Goal: Task Accomplishment & Management: Use online tool/utility

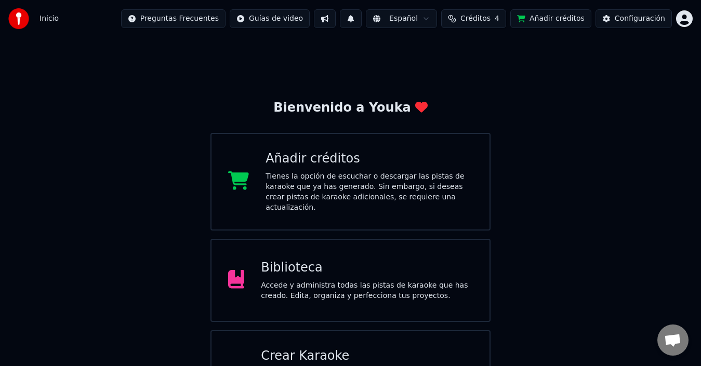
click at [311, 260] on div "Biblioteca" at bounding box center [367, 268] width 212 height 17
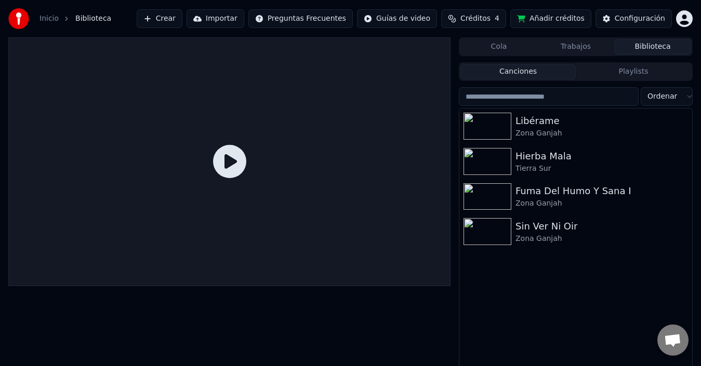
click at [21, 20] on img at bounding box center [18, 18] width 21 height 21
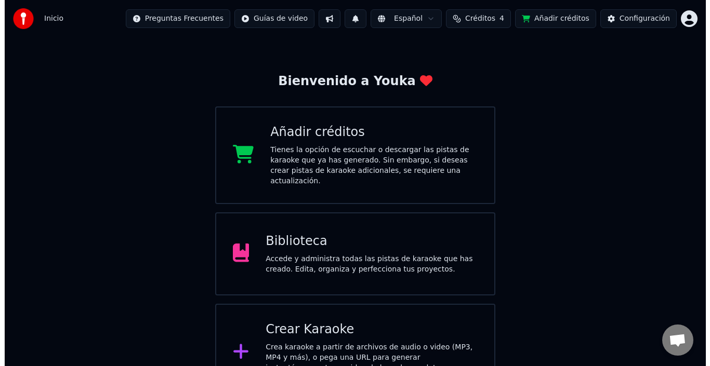
scroll to position [41, 0]
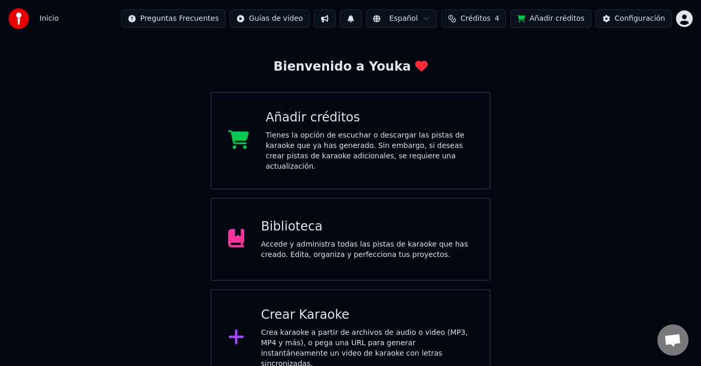
click at [314, 314] on div "Crear Karaoke Crea karaoke a partir de archivos de audio o video (MP3, MP4 y má…" at bounding box center [367, 338] width 212 height 62
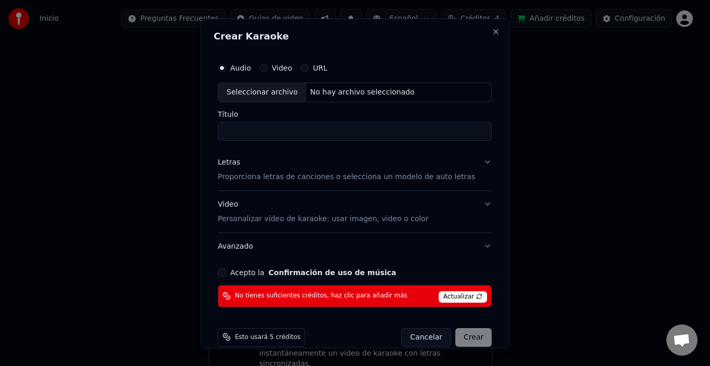
click at [258, 89] on div "Seleccionar archivo" at bounding box center [262, 92] width 88 height 19
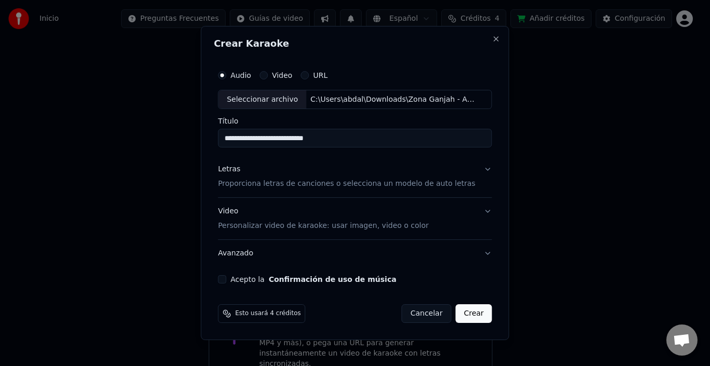
drag, startPoint x: 336, startPoint y: 140, endPoint x: 319, endPoint y: 137, distance: 17.4
click at [319, 137] on input "**********" at bounding box center [355, 138] width 274 height 19
click at [313, 138] on input "**********" at bounding box center [355, 138] width 274 height 19
type input "**********"
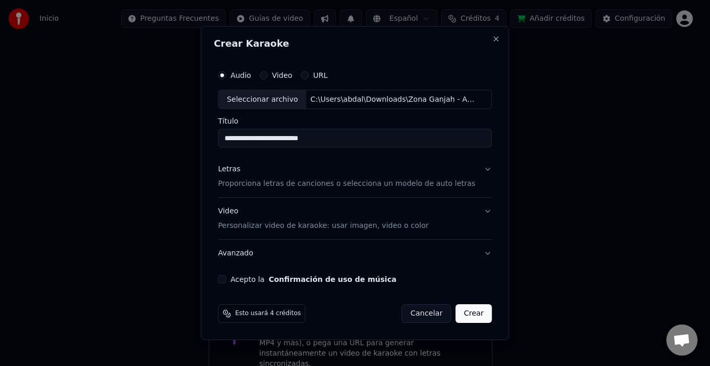
click at [471, 173] on button "Letras Proporciona letras de canciones o selecciona un modelo de auto letras" at bounding box center [355, 177] width 274 height 42
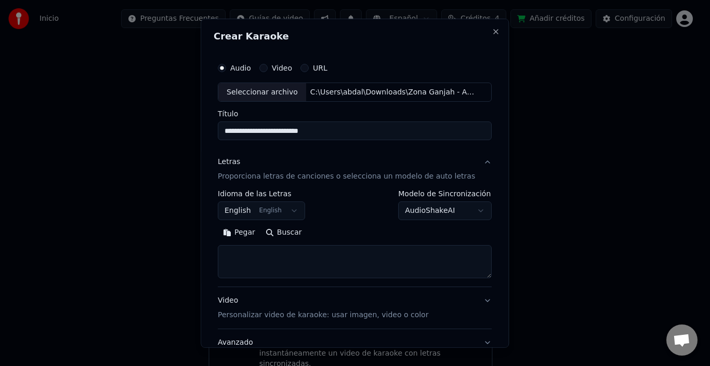
click at [262, 214] on button "English English" at bounding box center [261, 211] width 87 height 19
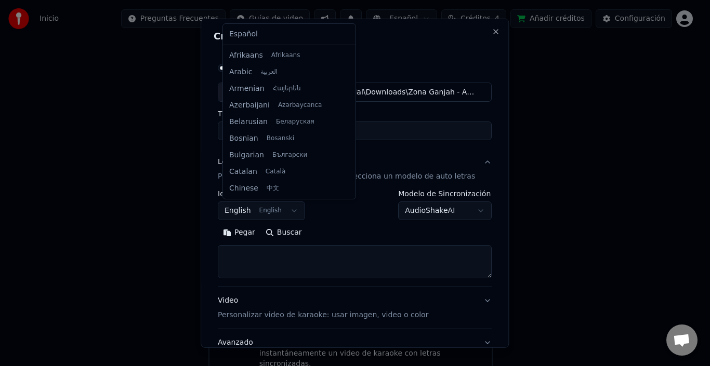
scroll to position [83, 0]
select select "**"
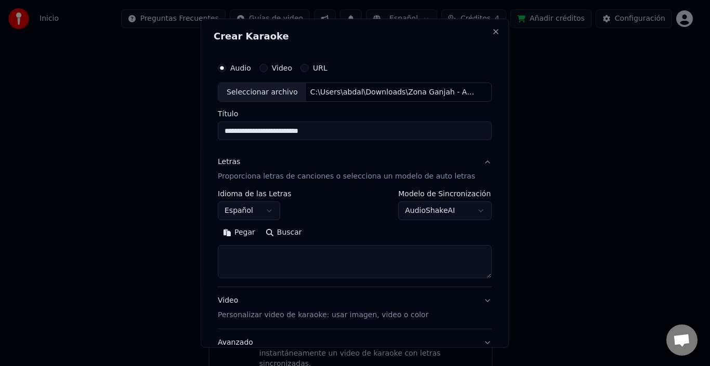
click at [314, 253] on textarea at bounding box center [355, 261] width 274 height 33
paste textarea "**********"
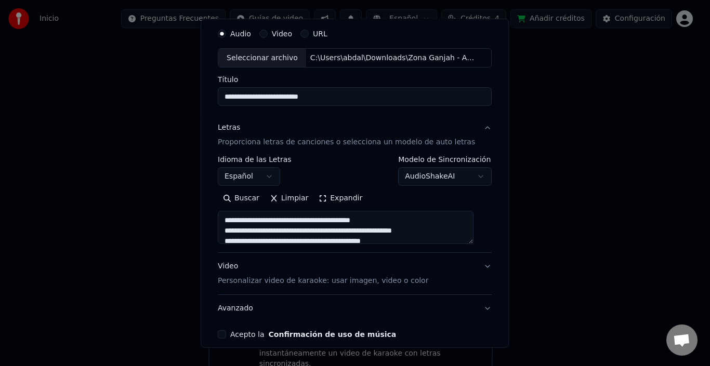
scroll to position [52, 0]
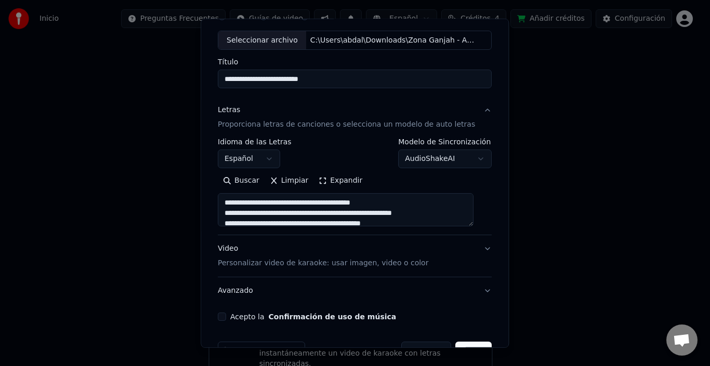
type textarea "**********"
click at [458, 254] on button "Video Personalizar video de karaoke: usar imagen, video o color" at bounding box center [355, 256] width 274 height 42
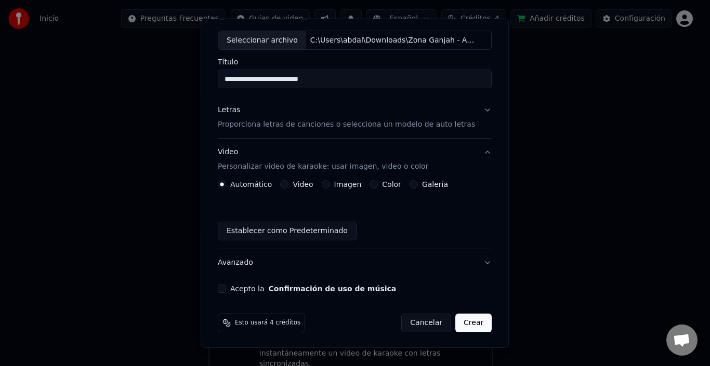
click at [289, 184] on button "Video" at bounding box center [285, 184] width 8 height 8
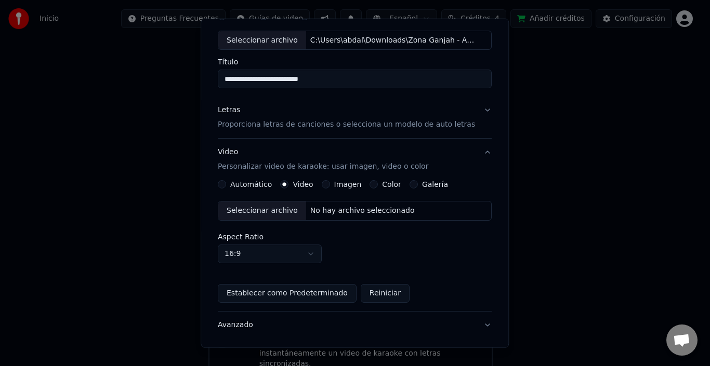
click at [274, 213] on div "Seleccionar archivo" at bounding box center [262, 211] width 88 height 19
click at [279, 210] on div "Seleccionar archivo" at bounding box center [262, 211] width 88 height 19
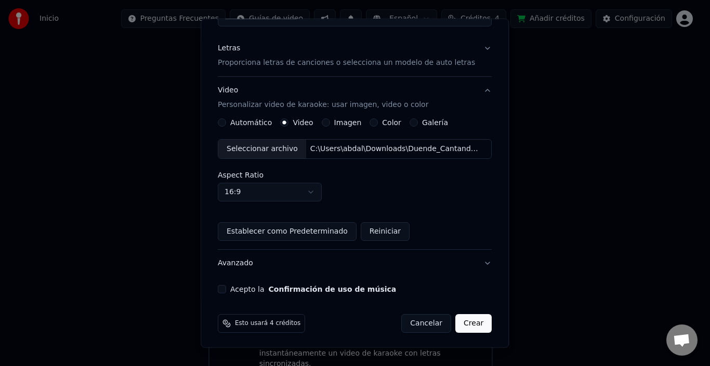
scroll to position [116, 0]
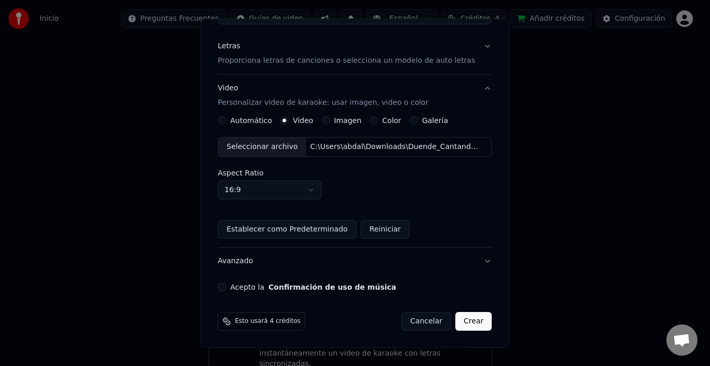
click at [232, 288] on div "Acepto la Confirmación de uso de música" at bounding box center [355, 287] width 274 height 8
click at [226, 289] on button "Acepto la Confirmación de uso de música" at bounding box center [222, 287] width 8 height 8
click at [467, 261] on button "Avanzado" at bounding box center [355, 261] width 274 height 27
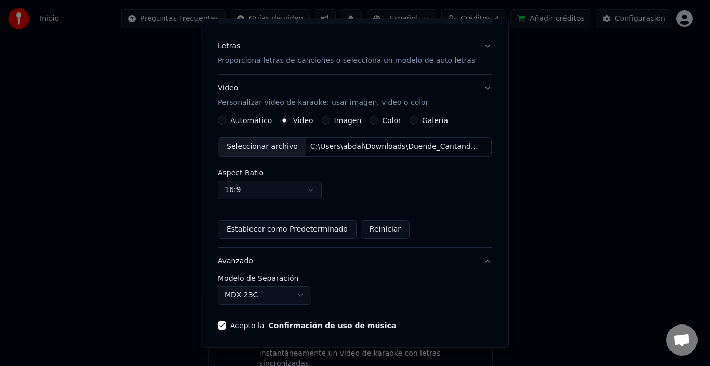
scroll to position [23, 0]
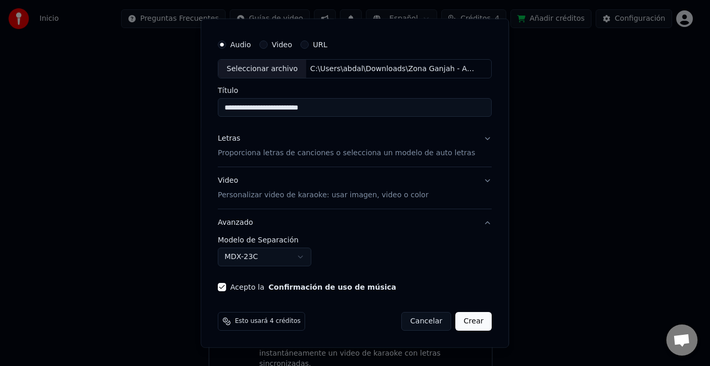
click at [472, 222] on button "Avanzado" at bounding box center [355, 222] width 274 height 27
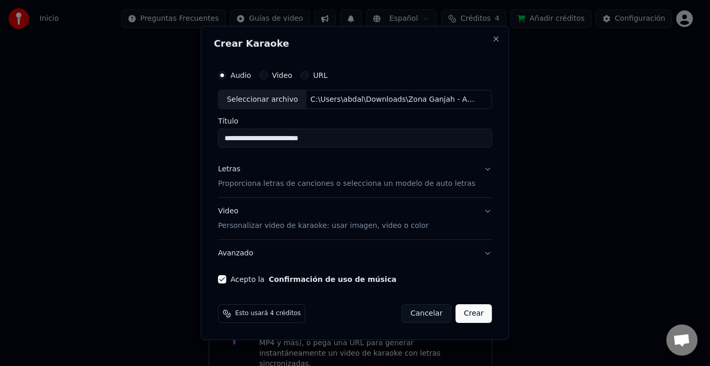
click at [476, 252] on button "Avanzado" at bounding box center [355, 253] width 274 height 27
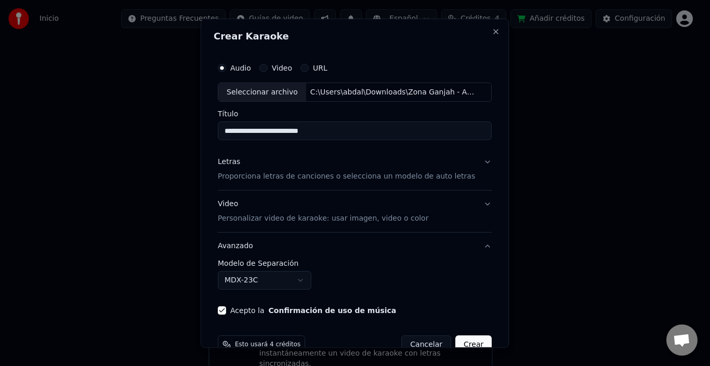
scroll to position [23, 0]
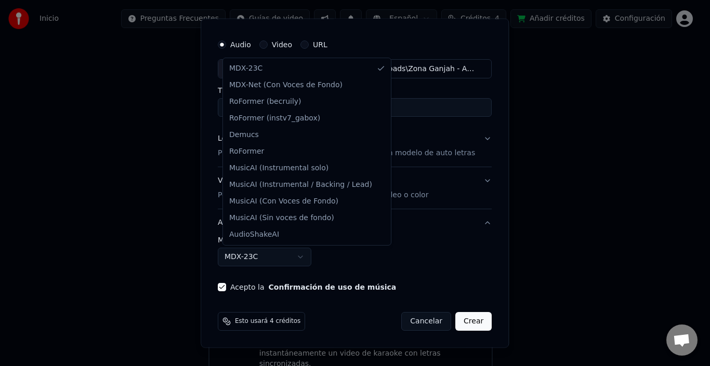
click at [307, 256] on body "**********" at bounding box center [350, 173] width 701 height 428
click at [307, 258] on body "**********" at bounding box center [350, 173] width 701 height 428
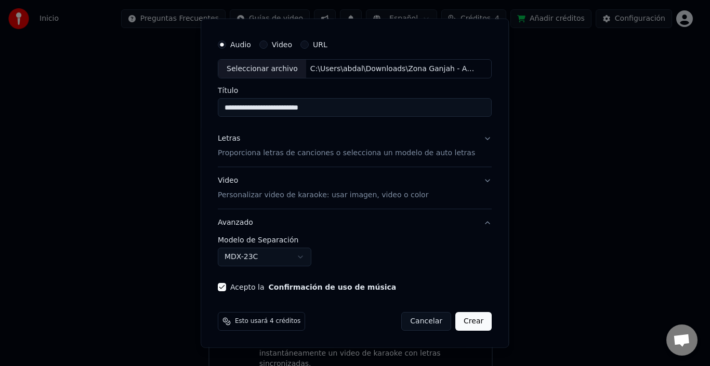
scroll to position [0, 0]
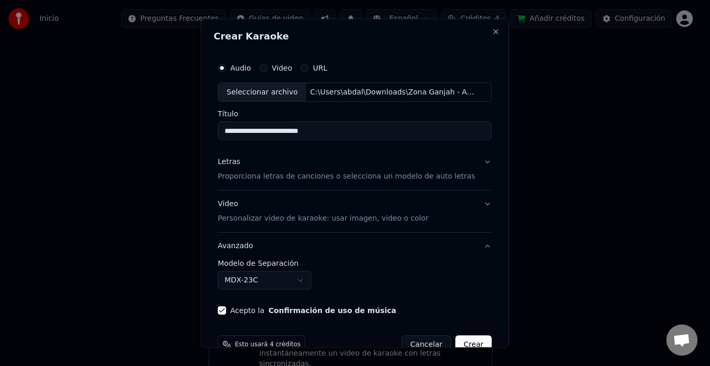
click at [345, 175] on p "Proporciona letras de canciones o selecciona un modelo de auto letras" at bounding box center [346, 176] width 257 height 10
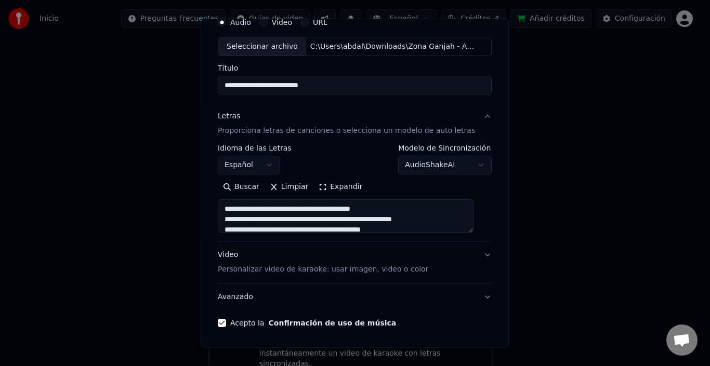
scroll to position [82, 0]
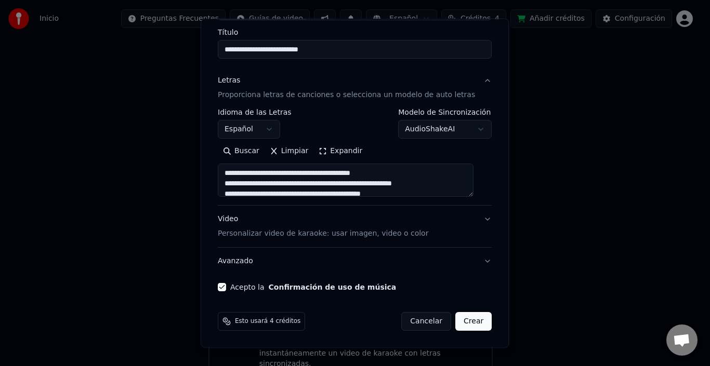
click at [449, 237] on button "Video Personalizar video de karaoke: usar imagen, video o color" at bounding box center [355, 227] width 274 height 42
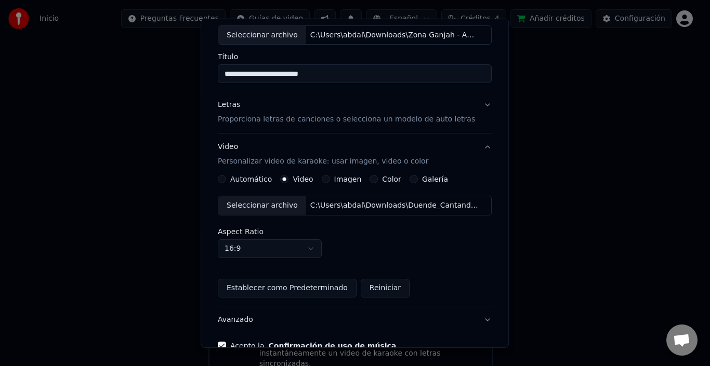
scroll to position [116, 0]
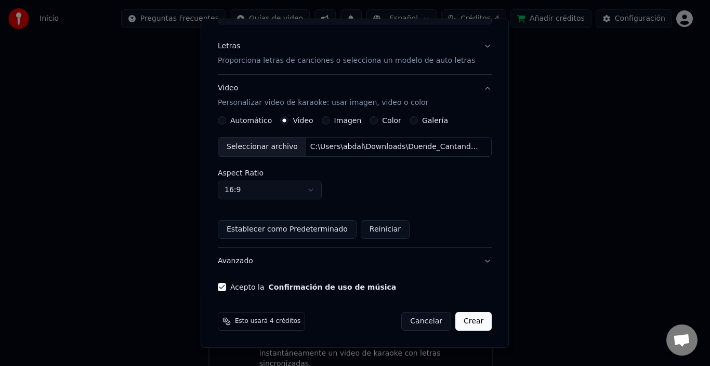
click at [467, 321] on button "Crear" at bounding box center [473, 321] width 36 height 19
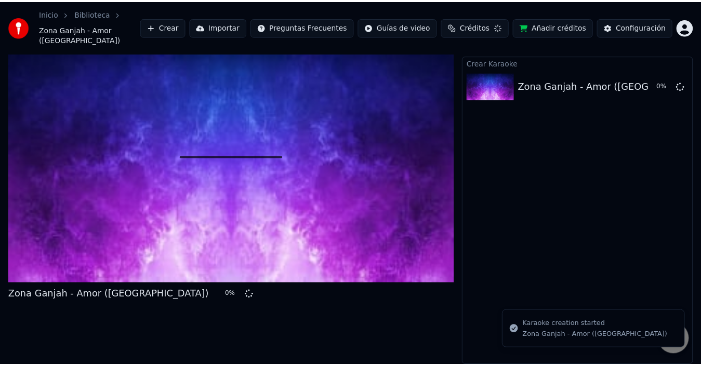
scroll to position [12, 0]
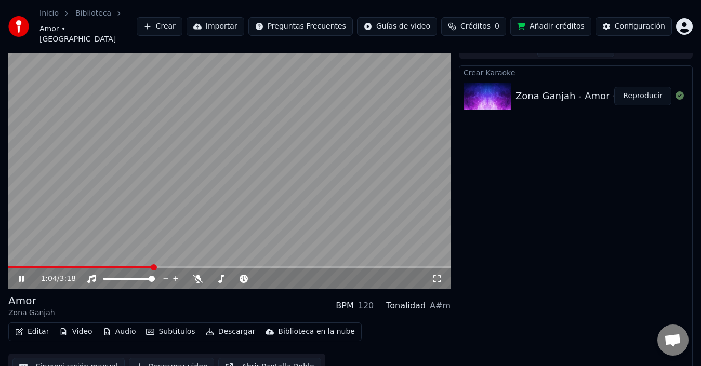
click at [18, 275] on icon at bounding box center [29, 279] width 24 height 8
click at [196, 275] on icon at bounding box center [198, 279] width 10 height 8
click at [8, 264] on span at bounding box center [11, 267] width 6 height 6
click at [18, 275] on icon at bounding box center [29, 279] width 24 height 8
click at [509, 165] on div "Crear Karaoke Zona Ganjah - Amor (Karaoke) Reproducir" at bounding box center [576, 220] width 234 height 311
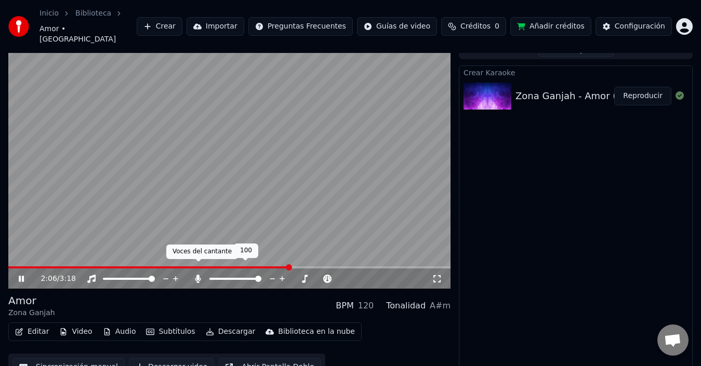
click at [198, 275] on icon at bounding box center [198, 279] width 6 height 8
click at [209, 276] on span at bounding box center [212, 279] width 6 height 6
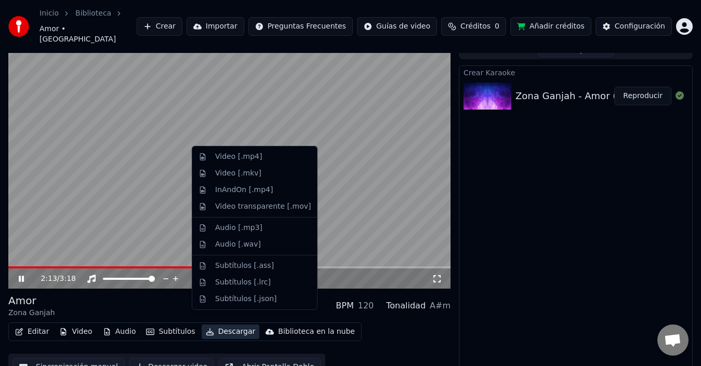
click at [223, 325] on button "Descargar" at bounding box center [231, 332] width 58 height 15
click at [248, 152] on div "Video [.mp4]" at bounding box center [238, 157] width 47 height 10
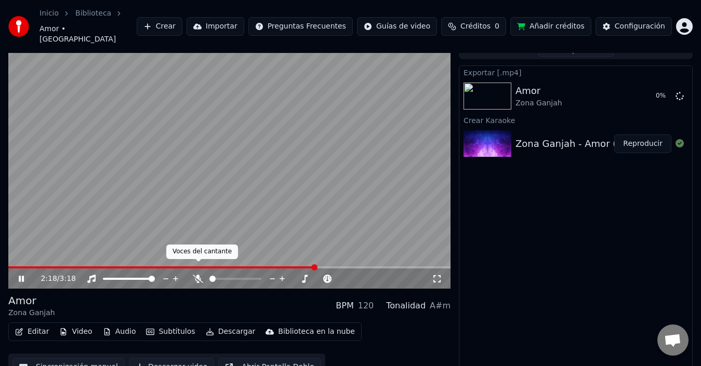
click at [201, 275] on icon at bounding box center [198, 279] width 10 height 8
click at [201, 275] on icon at bounding box center [198, 279] width 6 height 8
click at [201, 275] on icon at bounding box center [198, 279] width 10 height 8
click at [201, 275] on icon at bounding box center [198, 279] width 6 height 8
click at [218, 278] on span at bounding box center [235, 279] width 52 height 2
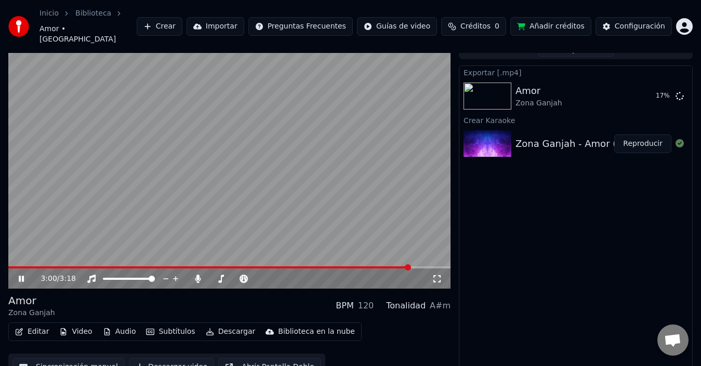
drag, startPoint x: 288, startPoint y: 266, endPoint x: 274, endPoint y: 209, distance: 58.2
click at [231, 278] on span at bounding box center [235, 279] width 52 height 2
click at [243, 278] on span at bounding box center [235, 279] width 52 height 2
click at [249, 278] on span at bounding box center [235, 279] width 52 height 2
click at [209, 276] on span at bounding box center [212, 279] width 6 height 6
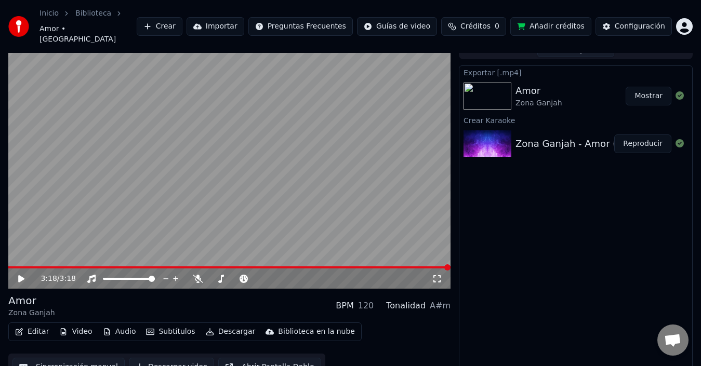
click at [648, 87] on button "Mostrar" at bounding box center [649, 96] width 46 height 19
